Goal: Task Accomplishment & Management: Use online tool/utility

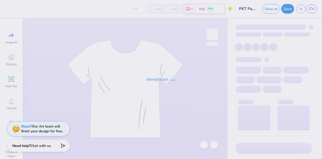
type input "PKT Parents Weekend Fall 2025"
type input "60"
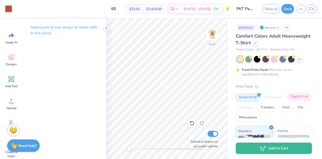
click at [287, 100] on div "Digital Print" at bounding box center [299, 97] width 24 height 8
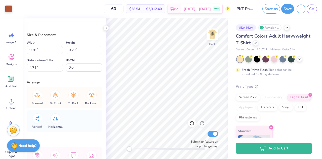
type input "0.50"
type input "1.18"
type input "3.33"
type input "1.48"
type input "1.51"
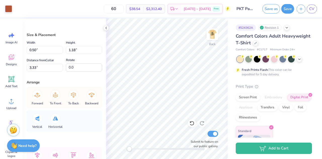
type input "3.03"
type input "1.34"
type input "1.48"
type input "1.18"
type input "1.30"
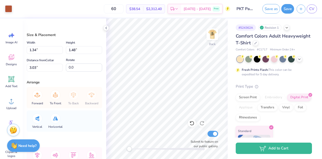
type input "3.21"
type input "1.48"
type input "1.51"
type input "3.03"
type input "1.29"
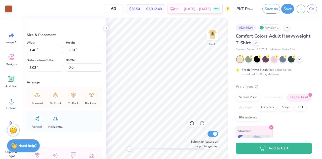
type input "1.31"
type input "3.23"
type input "0.50"
type input "1.18"
type input "3.33"
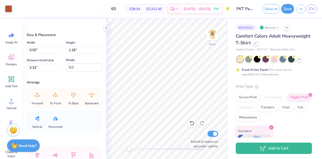
type input "0.49"
type input "1.15"
type input "3.36"
type input "0.44"
type input "1.02"
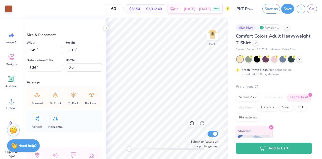
type input "3.48"
type input "1.37"
type input "0.60"
type input "3.10"
type input "1.29"
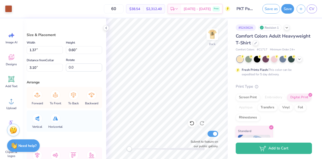
type input "0.56"
type input "3.14"
type input "0.41"
type input "0.97"
type input "3.54"
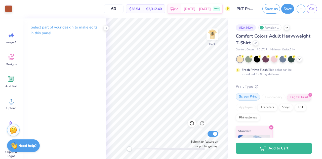
scroll to position [24, 0]
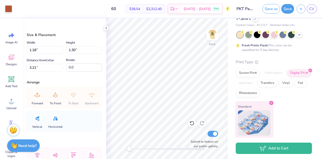
type input "1.29"
type input "0.56"
type input "3.14"
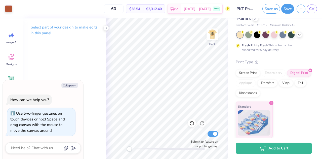
click at [127, 146] on div "Back Submit to feature on our public gallery." at bounding box center [167, 88] width 122 height 141
click at [61, 78] on div "Select part of your design to make edits in this panel" at bounding box center [65, 88] width 84 height 141
click at [192, 124] on icon at bounding box center [192, 123] width 5 height 5
click at [201, 122] on icon at bounding box center [202, 123] width 4 height 5
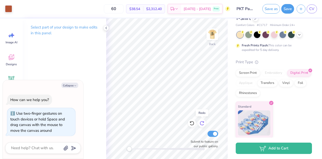
click at [201, 122] on icon at bounding box center [202, 123] width 4 height 5
click at [74, 84] on icon "button" at bounding box center [75, 85] width 3 height 3
type textarea "x"
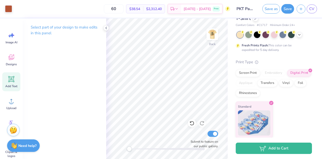
click at [13, 81] on icon at bounding box center [11, 79] width 6 height 6
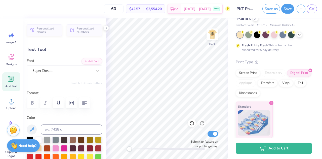
drag, startPoint x: 46, startPoint y: 45, endPoint x: 40, endPoint y: 76, distance: 31.2
click at [40, 76] on div "Personalized Names Personalized Numbers Text Tool Add Font Font Super Dream Swi…" at bounding box center [65, 88] width 84 height 141
type textarea "T"
type textarea "PKT"
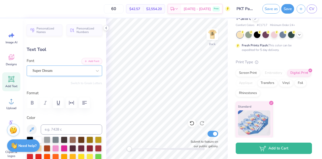
click at [70, 73] on div "Super Dream" at bounding box center [62, 71] width 61 height 8
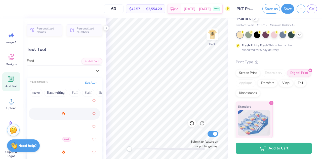
scroll to position [218, 0]
click at [50, 113] on img at bounding box center [41, 113] width 17 height 4
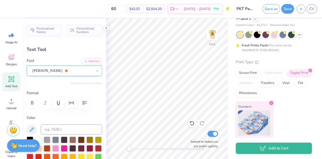
click at [70, 72] on div "[PERSON_NAME]" at bounding box center [62, 71] width 61 height 8
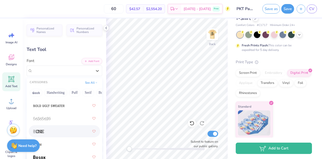
scroll to position [430, 0]
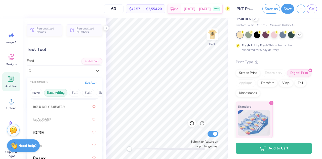
click at [56, 90] on button "Handwriting" at bounding box center [55, 93] width 23 height 8
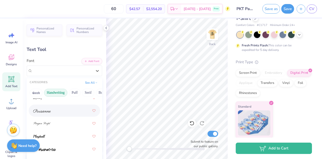
scroll to position [37, 0]
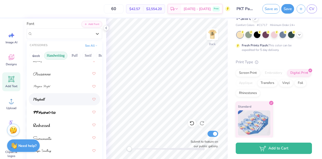
click at [50, 98] on div at bounding box center [64, 99] width 62 height 9
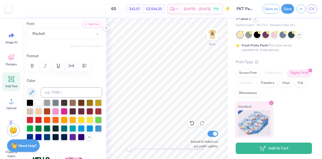
type input "5.10"
type input "1.70"
type input "11.65"
click at [78, 36] on div "Playball" at bounding box center [62, 34] width 61 height 8
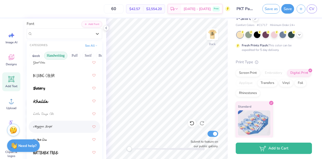
scroll to position [115, 0]
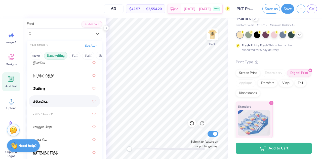
click at [56, 100] on div at bounding box center [64, 101] width 62 height 9
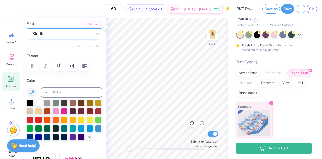
click at [64, 36] on div "Khalila" at bounding box center [62, 34] width 61 height 8
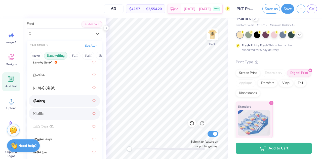
scroll to position [220, 0]
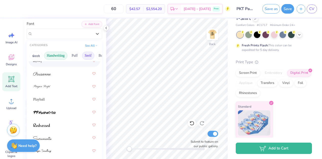
click at [86, 55] on button "Serif" at bounding box center [88, 56] width 12 height 8
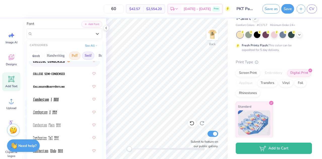
click at [78, 54] on button "Puff" at bounding box center [75, 56] width 12 height 8
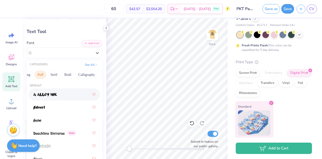
scroll to position [0, 35]
click at [82, 75] on button "Calligraphy" at bounding box center [86, 75] width 22 height 8
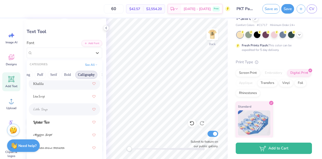
scroll to position [233, 0]
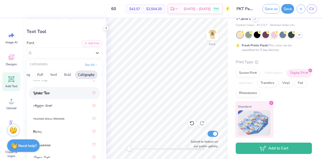
click at [58, 92] on div at bounding box center [64, 92] width 62 height 9
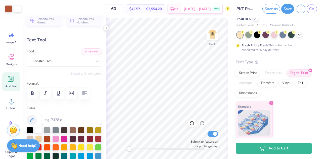
scroll to position [0, 0]
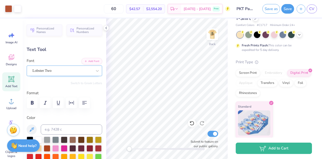
click at [64, 69] on div "Lobster Two" at bounding box center [62, 71] width 61 height 8
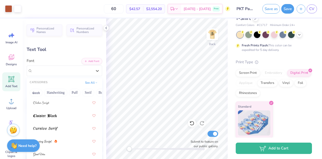
scroll to position [136, 0]
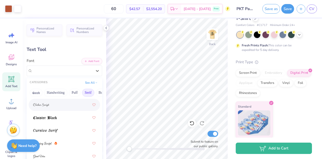
click at [84, 90] on button "Serif" at bounding box center [88, 93] width 12 height 8
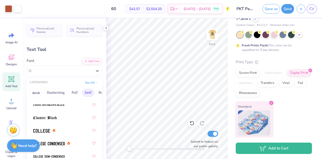
click at [84, 90] on button "Serif" at bounding box center [88, 93] width 12 height 8
click at [68, 91] on button "Bold" at bounding box center [69, 93] width 12 height 8
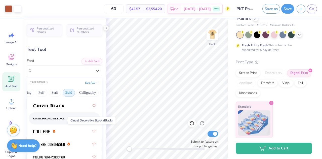
scroll to position [43, 0]
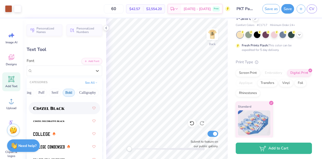
click at [63, 107] on img at bounding box center [48, 109] width 31 height 4
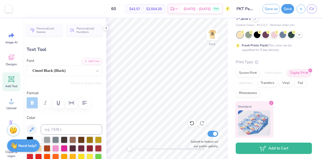
type input "5.05"
type input "1.66"
type input "11.67"
click at [34, 103] on div at bounding box center [65, 102] width 76 height 11
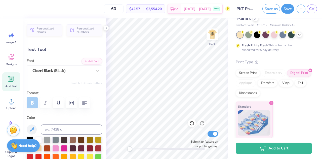
click at [34, 101] on div at bounding box center [65, 102] width 76 height 11
click at [30, 103] on div at bounding box center [65, 102] width 76 height 11
click at [37, 104] on div at bounding box center [65, 102] width 76 height 11
click at [35, 104] on div at bounding box center [65, 102] width 76 height 11
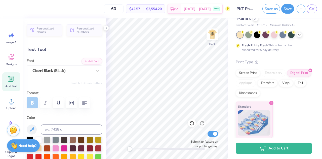
click at [53, 93] on label "Format" at bounding box center [65, 93] width 76 height 6
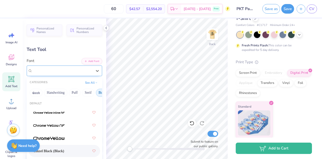
click at [65, 69] on div "Cinzel Black (Black)" at bounding box center [62, 71] width 61 height 8
click at [95, 71] on icon at bounding box center [97, 70] width 5 height 5
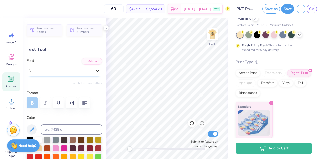
click at [95, 71] on icon at bounding box center [97, 70] width 5 height 5
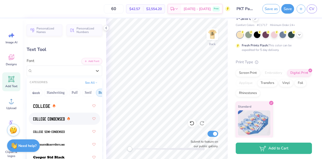
scroll to position [71, 0]
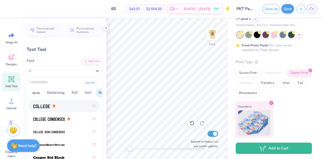
click at [58, 105] on div at bounding box center [64, 105] width 62 height 9
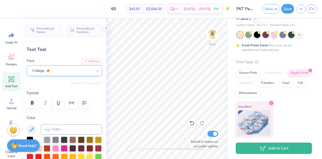
click at [60, 71] on div "College" at bounding box center [62, 71] width 61 height 8
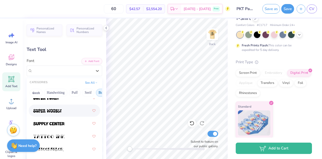
scroll to position [836, 0]
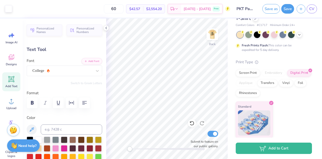
type input "3.82"
type input "1.58"
type input "7.76"
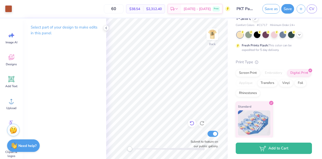
click at [193, 126] on div at bounding box center [192, 123] width 8 height 8
click at [213, 35] on img at bounding box center [212, 34] width 20 height 20
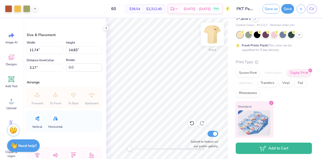
type input "11.74"
type input "14.83"
type input "3.17"
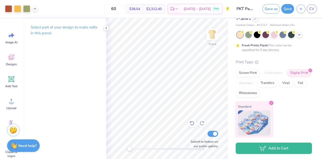
click at [193, 126] on icon at bounding box center [192, 123] width 5 height 5
click at [214, 39] on img at bounding box center [212, 34] width 20 height 20
click at [214, 39] on img at bounding box center [213, 34] width 10 height 10
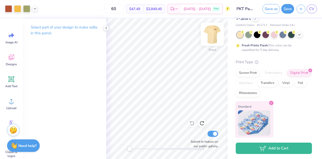
click at [213, 34] on img at bounding box center [212, 34] width 20 height 20
click at [286, 10] on button "Save" at bounding box center [288, 8] width 13 height 10
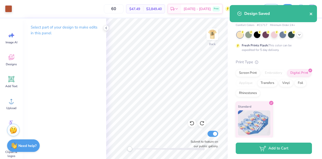
click at [311, 16] on button "close" at bounding box center [312, 14] width 4 height 6
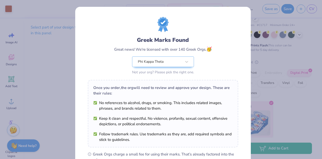
click at [273, 55] on div "Greek Marks Found Great news! We're licensed with over 140 Greek Orgs. 🥳 Phi Ka…" at bounding box center [161, 79] width 322 height 159
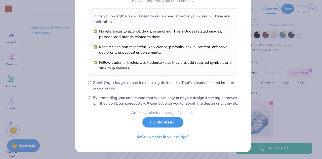
click at [168, 124] on button "I Understand!" at bounding box center [163, 122] width 41 height 10
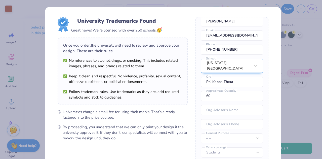
scroll to position [58, 0]
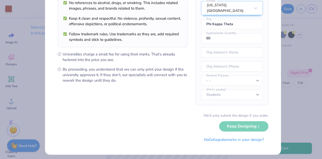
click at [229, 127] on div "We’ll only submit the design if you order. Keep Designing No Collegiate marks i…" at bounding box center [163, 129] width 211 height 32
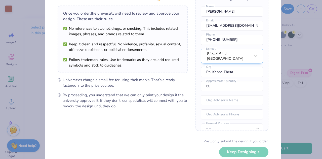
scroll to position [0, 0]
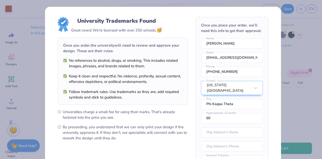
click at [188, 110] on form "University Trademarks Found Great news! We're licensed with over 250 schools. 🥳…" at bounding box center [163, 109] width 211 height 185
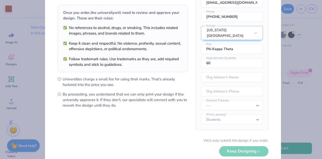
scroll to position [12, 0]
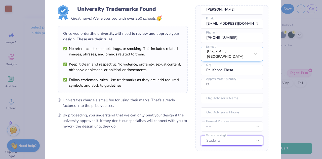
click at [217, 138] on select "Students University" at bounding box center [232, 140] width 62 height 10
click at [218, 138] on select "Students University" at bounding box center [232, 140] width 62 height 10
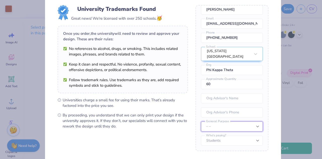
click at [227, 126] on select "– – Member apparel for registered Student Organization / Department / School Fu…" at bounding box center [232, 126] width 62 height 10
click at [188, 122] on form "University Trademarks Found Great news! We're licensed with over 250 schools. 🥳…" at bounding box center [163, 97] width 211 height 185
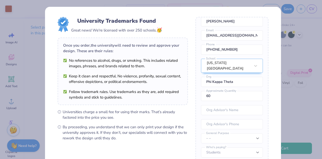
scroll to position [26, 0]
click at [220, 107] on input "text" at bounding box center [232, 110] width 62 height 10
click at [180, 119] on span "Universities charge a small fee for using their marks. That’s already factored …" at bounding box center [125, 114] width 125 height 11
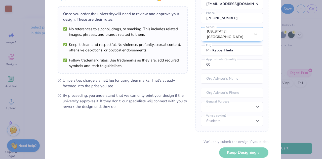
scroll to position [38, 0]
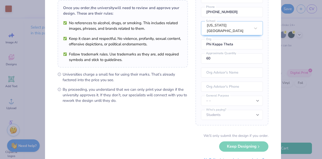
click at [231, 147] on div "We’ll only submit the design if you order. Keep Designing No Collegiate marks i…" at bounding box center [163, 149] width 211 height 32
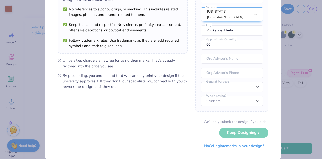
scroll to position [52, 0]
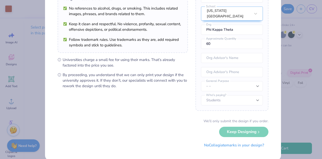
click at [233, 134] on div "We’ll only submit the design if you order. Keep Designing No Collegiate marks i…" at bounding box center [163, 134] width 211 height 32
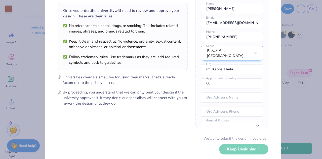
scroll to position [0, 0]
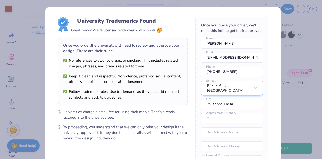
click at [300, 49] on div "University Trademarks Found Great news! We're licensed with over 250 schools. 🥳…" at bounding box center [161, 79] width 322 height 159
click at [26, 7] on div "University Trademarks Found Great news! We're licensed with over 250 schools. 🥳…" at bounding box center [161, 79] width 322 height 159
